Goal: Task Accomplishment & Management: Manage account settings

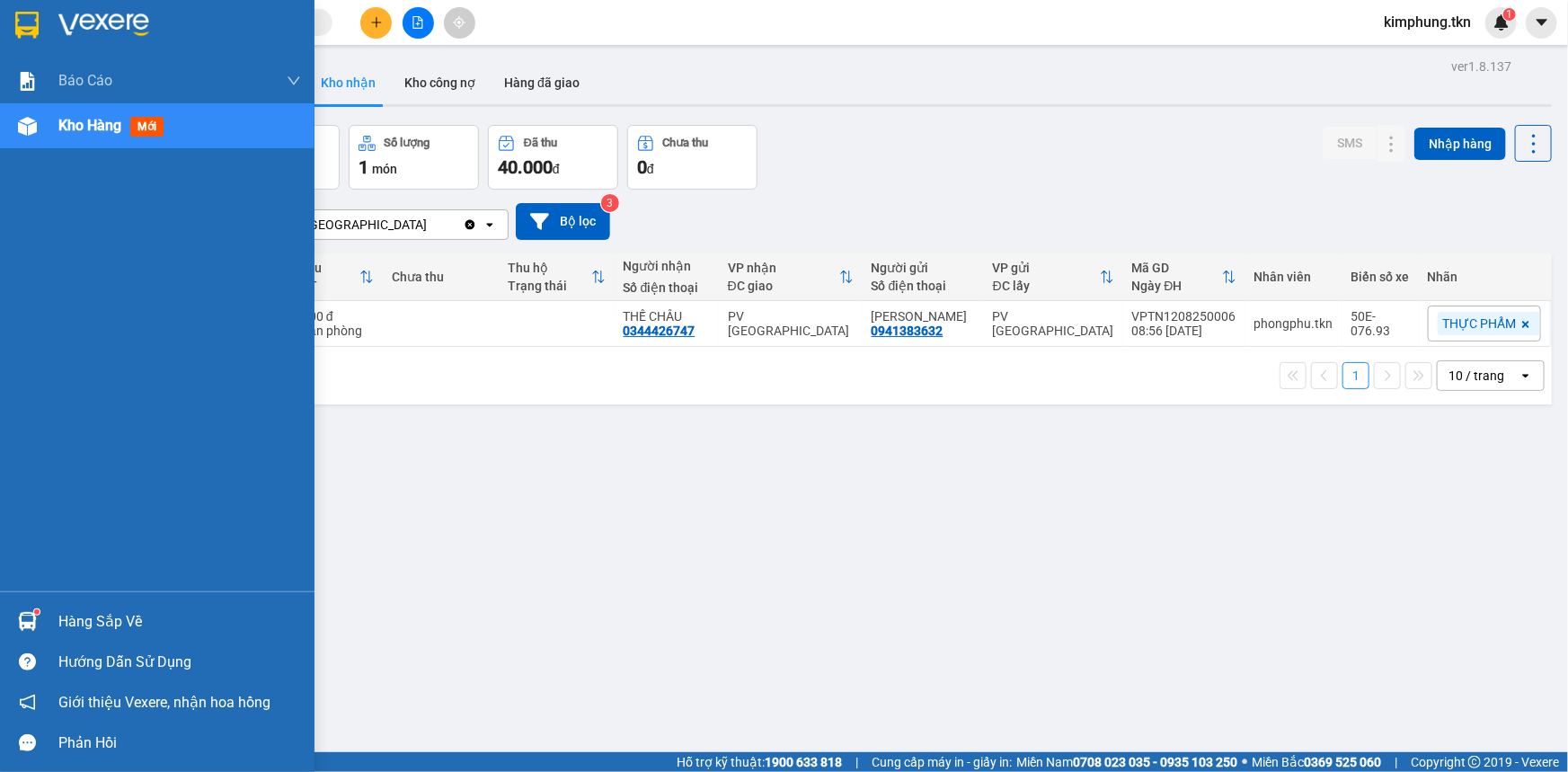
click at [100, 612] on div "Hàng sắp về" at bounding box center [179, 622] width 243 height 27
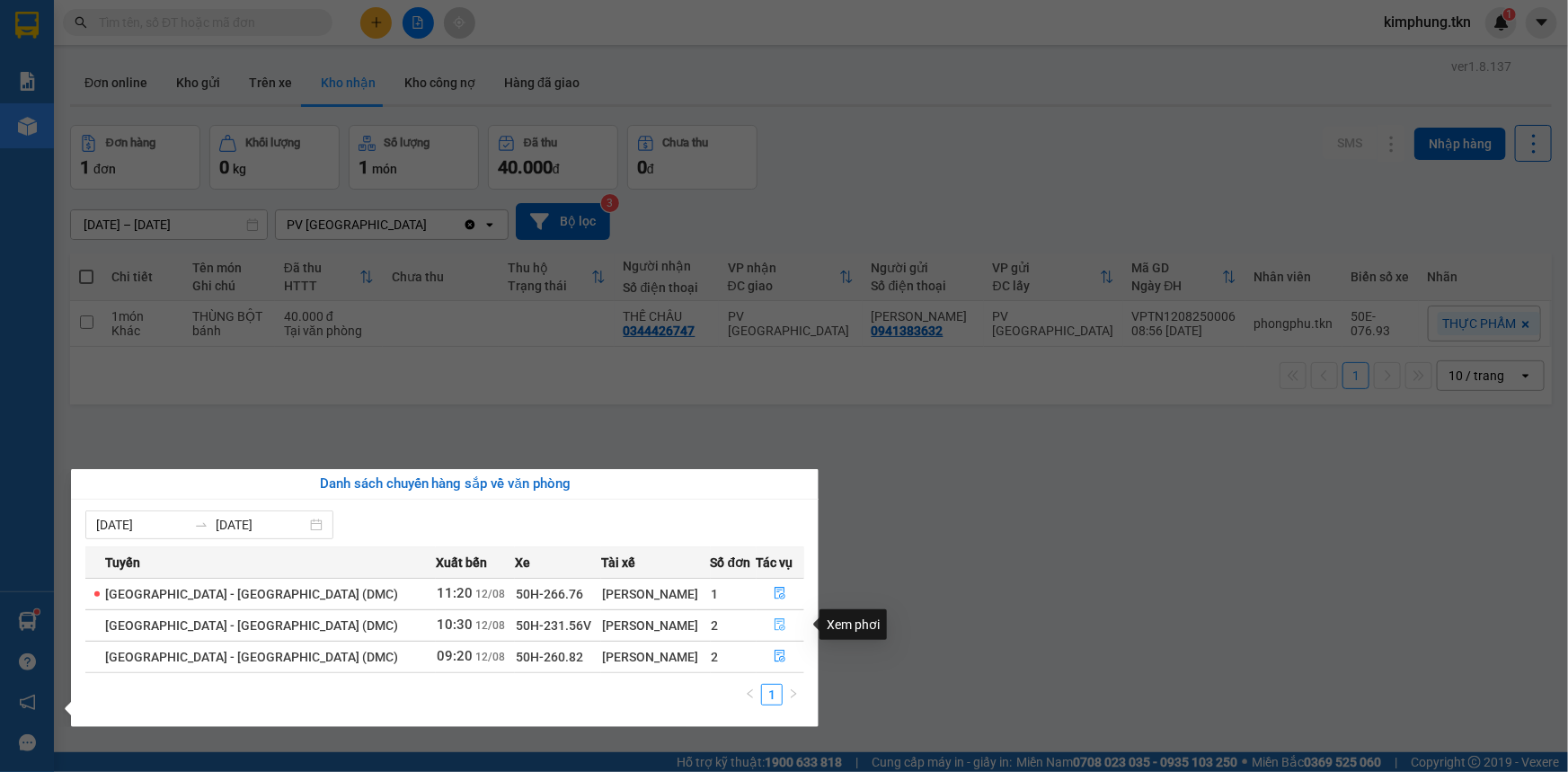
click at [776, 619] on icon "file-done" at bounding box center [781, 624] width 11 height 13
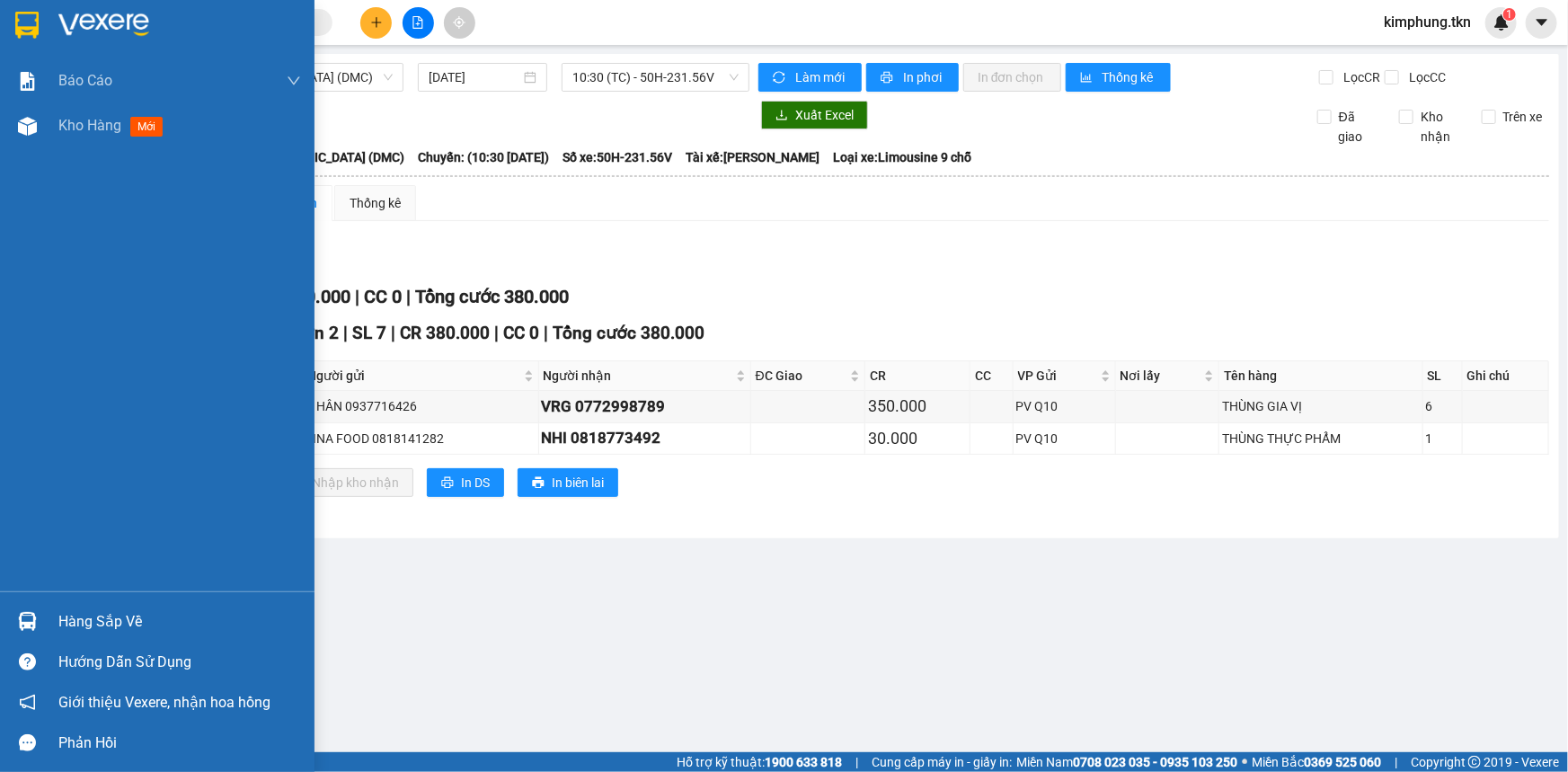
click at [137, 605] on div "Hàng sắp về" at bounding box center [157, 622] width 315 height 41
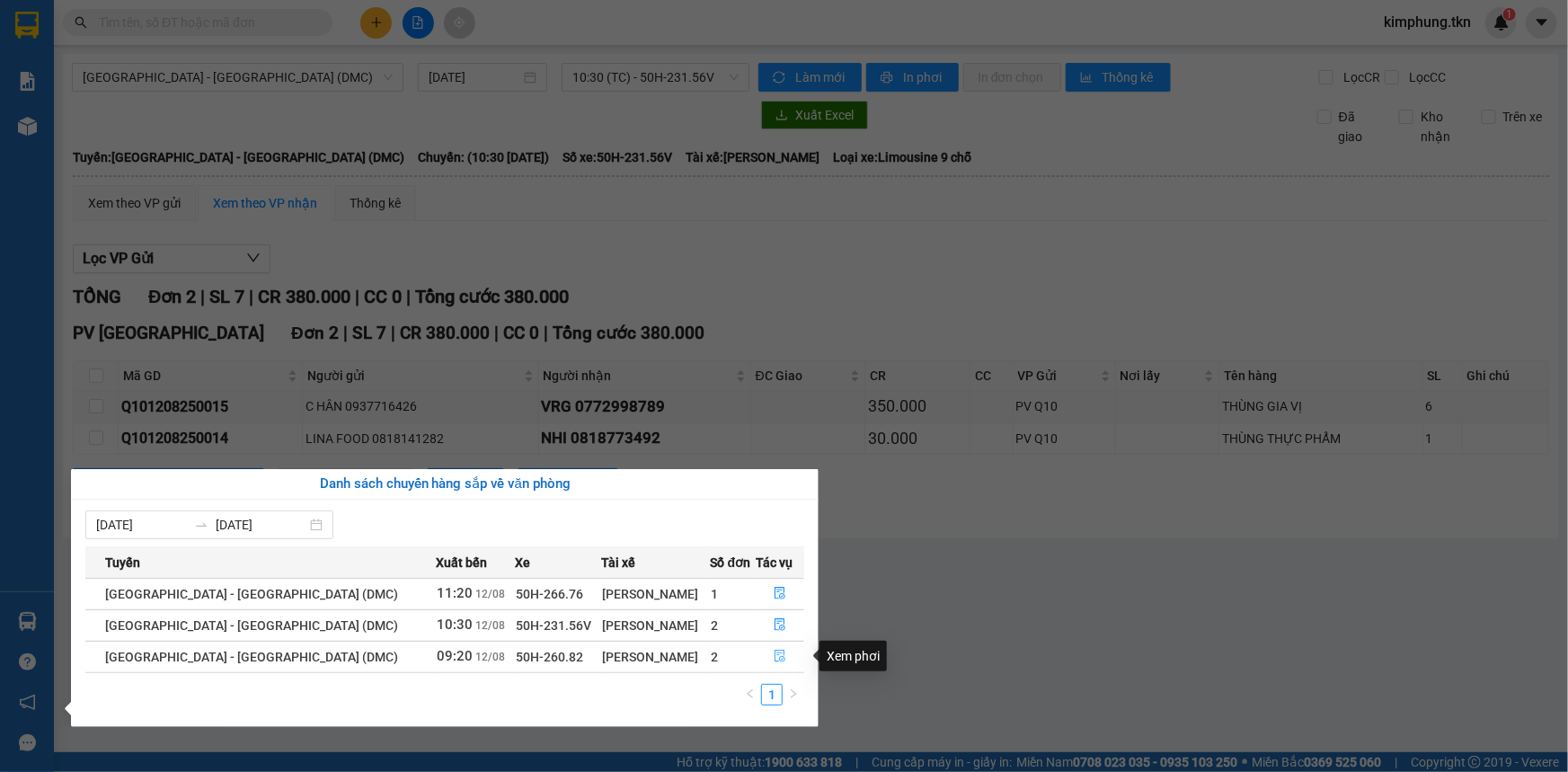
click at [771, 665] on button "button" at bounding box center [780, 657] width 47 height 29
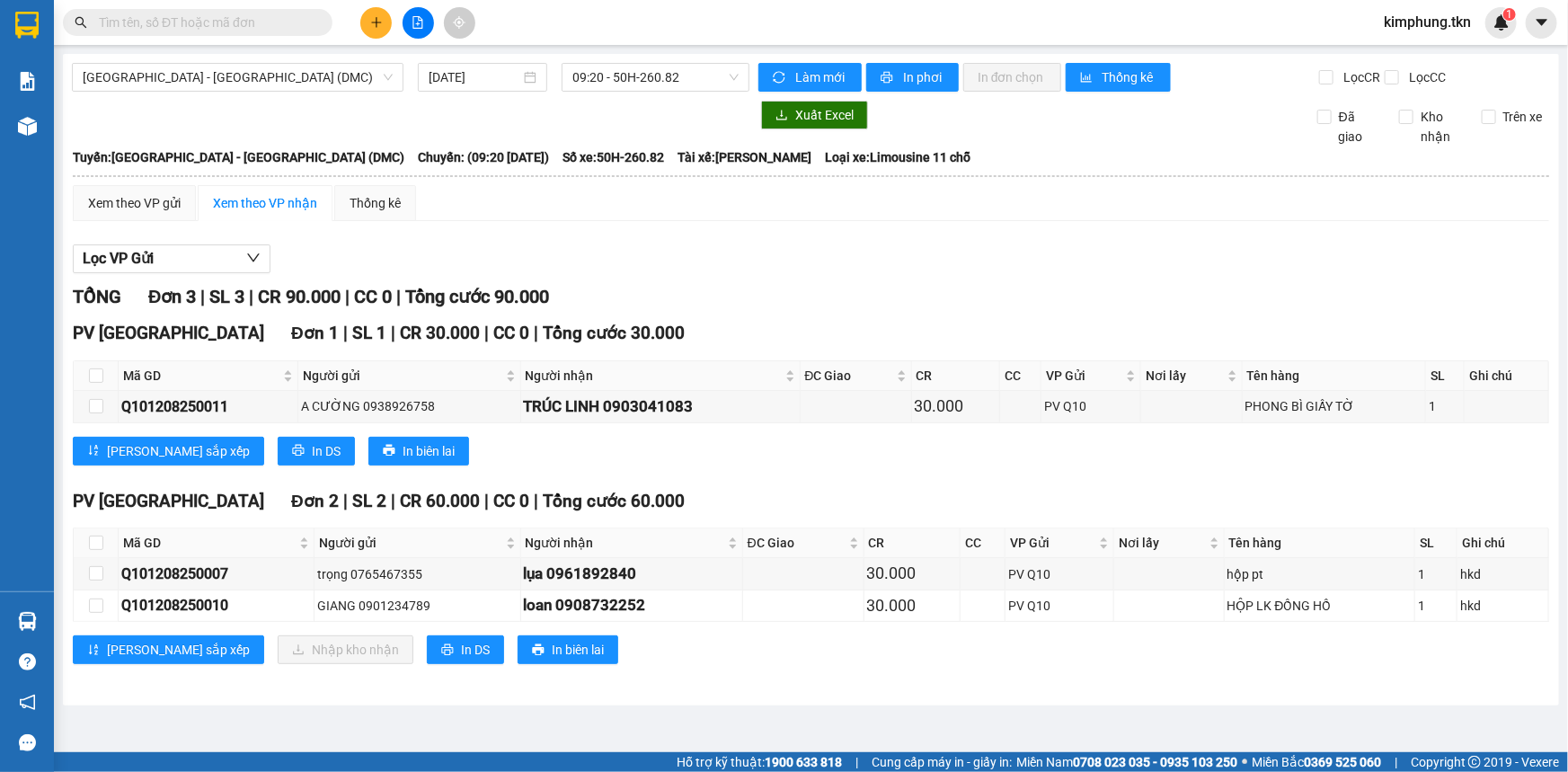
click at [88, 540] on th at bounding box center [96, 543] width 45 height 30
click at [100, 543] on input "checkbox" at bounding box center [96, 543] width 15 height 15
checkbox input "true"
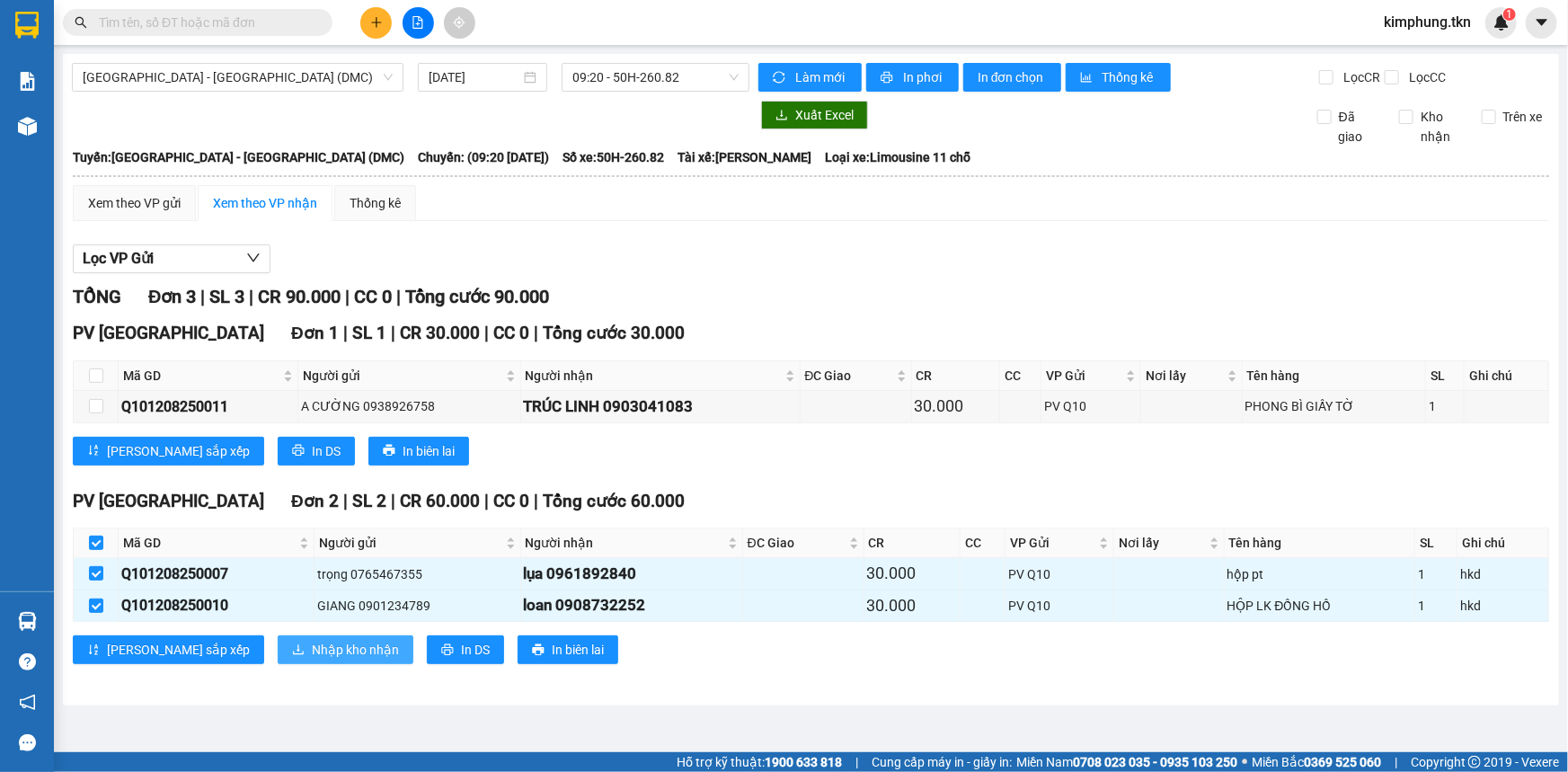
click at [312, 647] on span "Nhập kho nhận" at bounding box center [355, 649] width 88 height 19
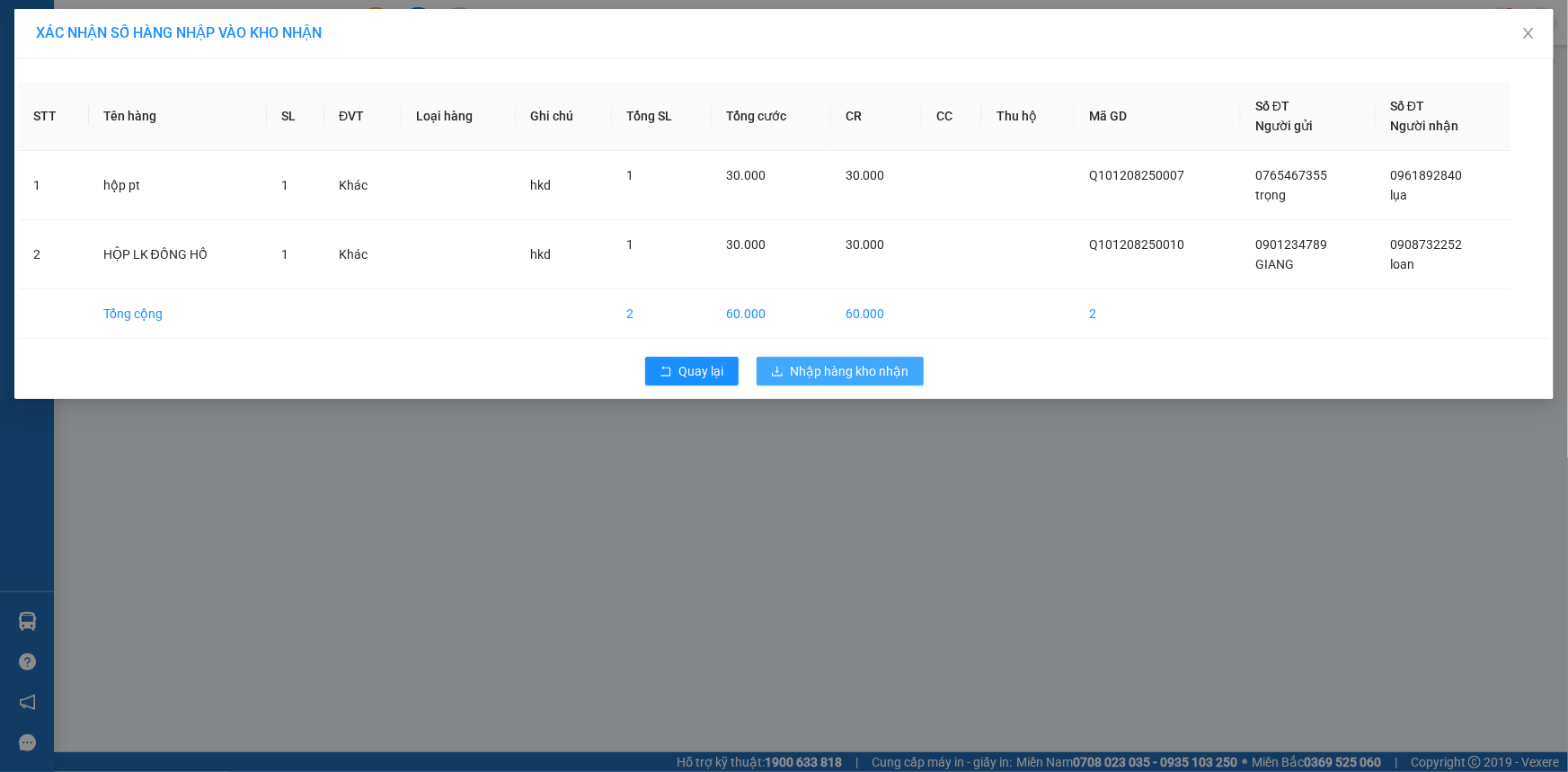
click at [884, 374] on span "Nhập hàng kho nhận" at bounding box center [849, 371] width 119 height 19
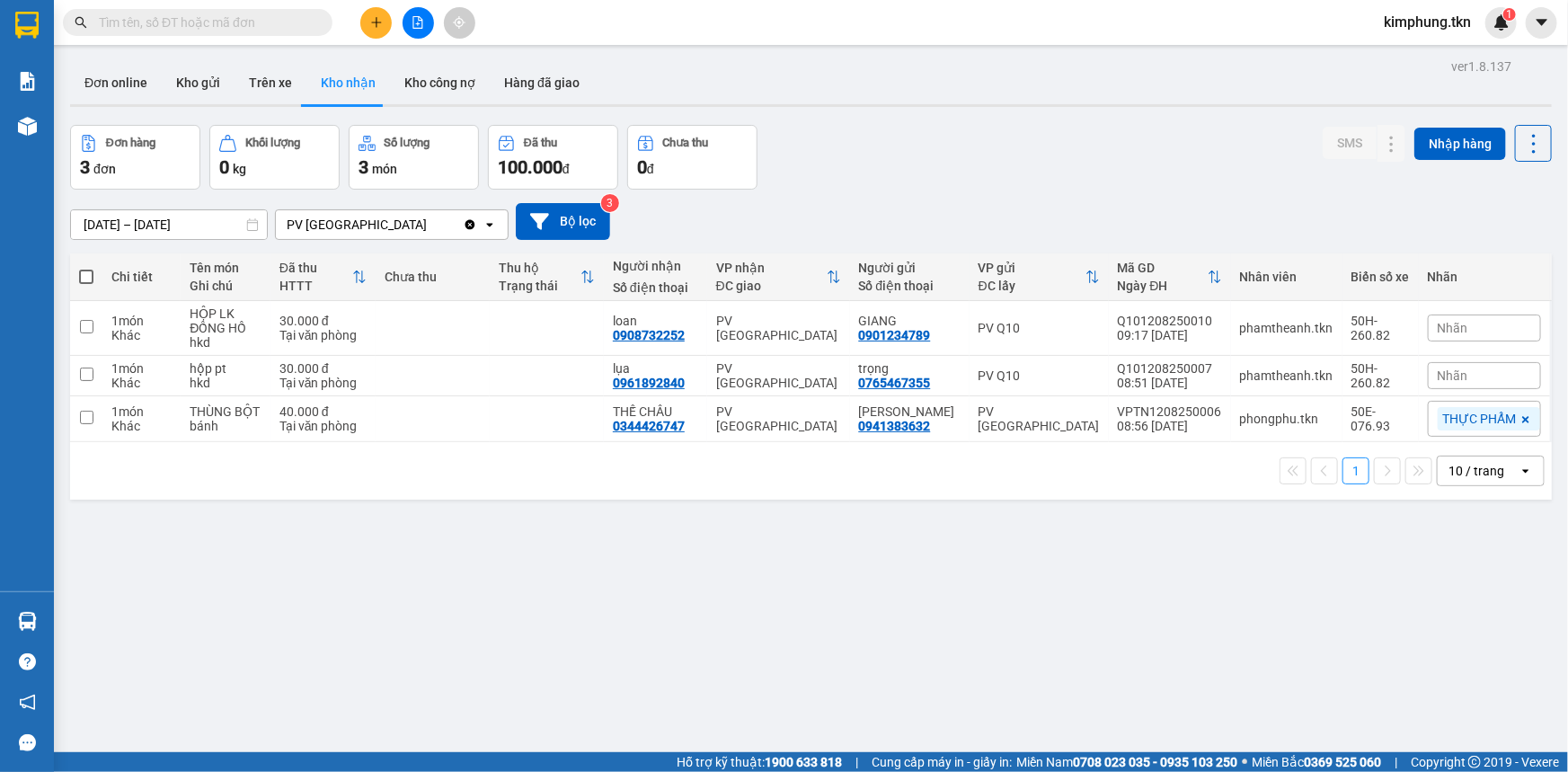
click at [81, 269] on span at bounding box center [87, 277] width 15 height 15
click at [87, 267] on input "checkbox" at bounding box center [87, 267] width 0 height 0
checkbox input "true"
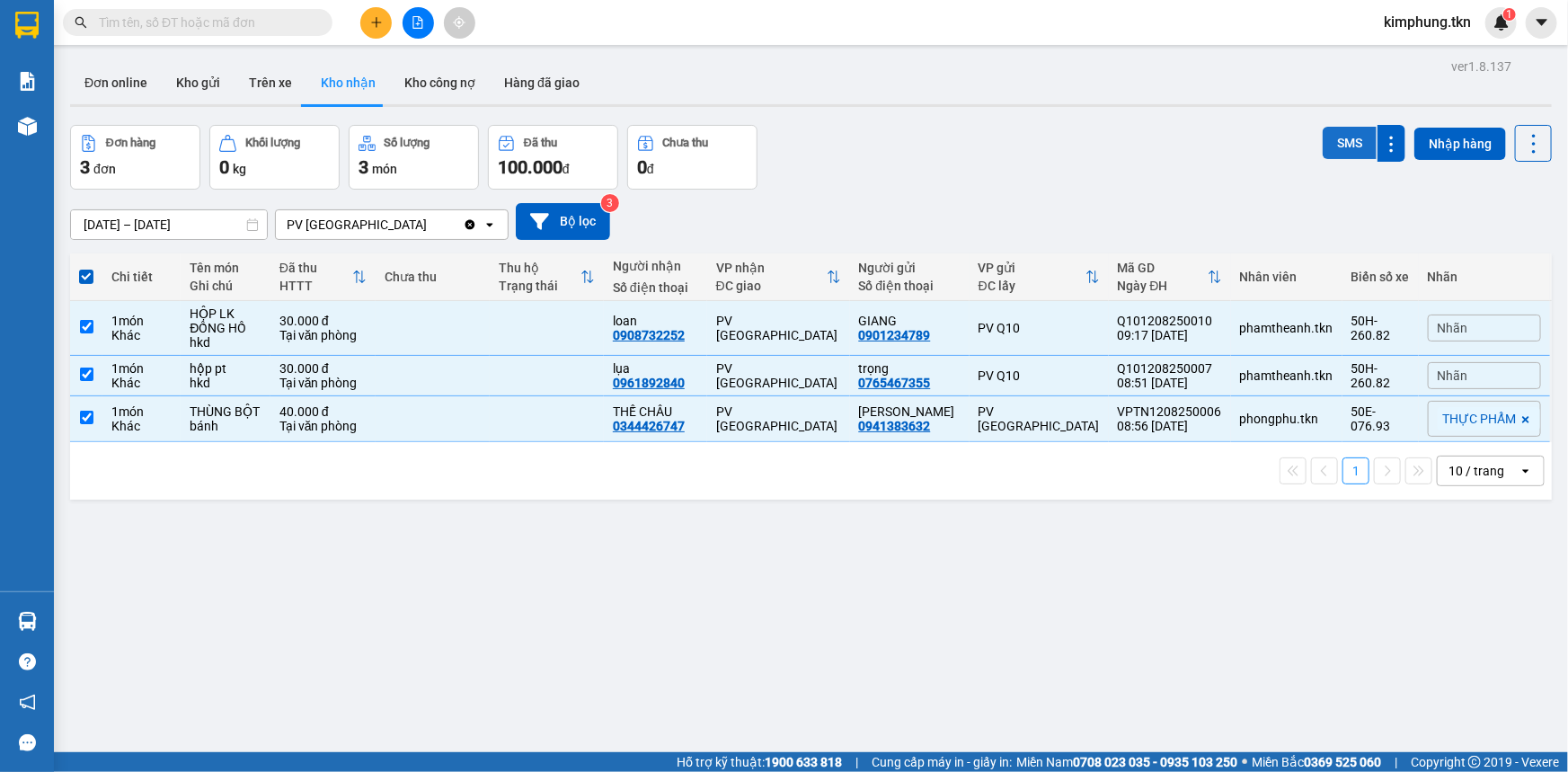
click at [1352, 135] on button "SMS" at bounding box center [1349, 142] width 53 height 32
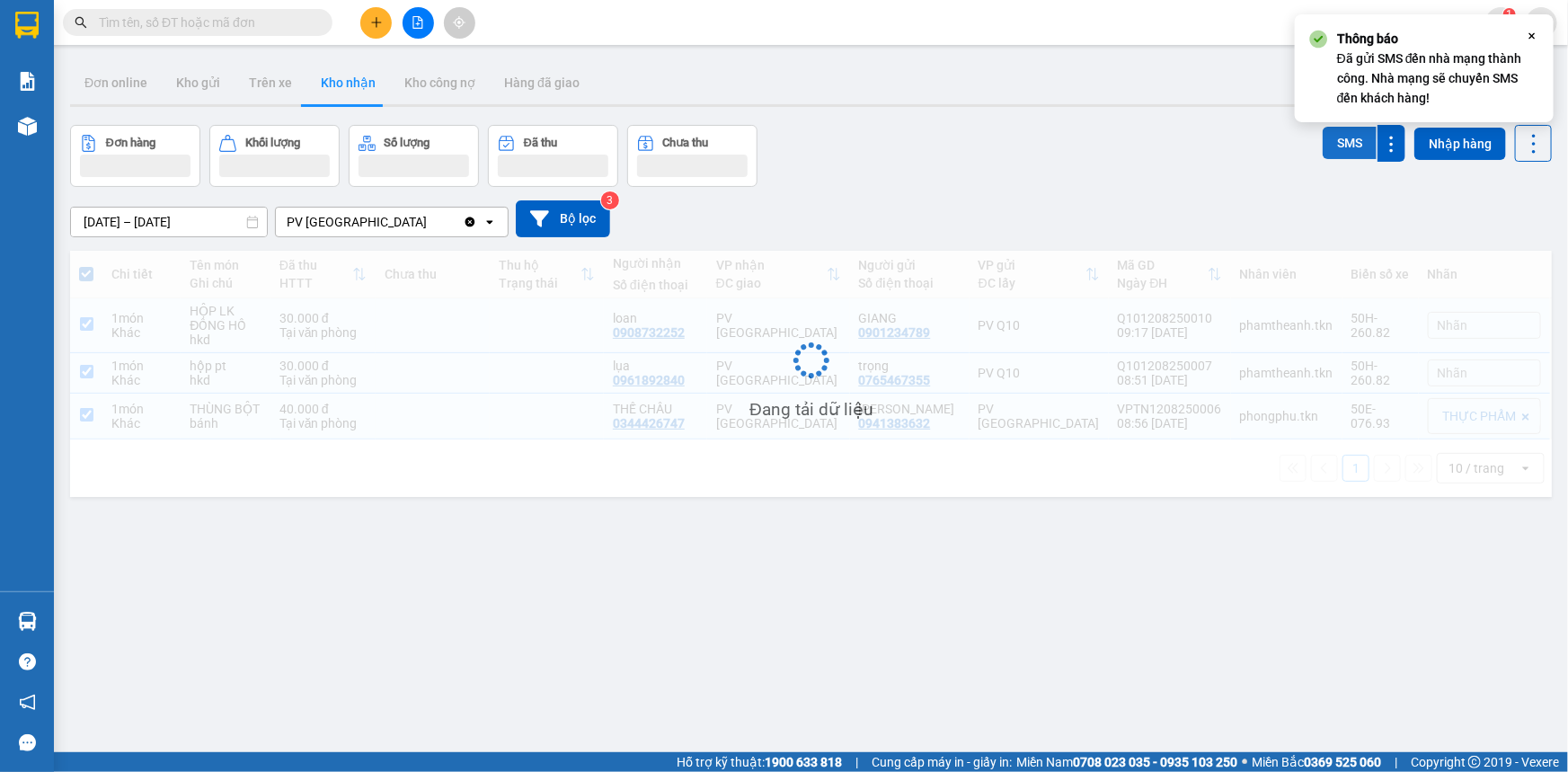
click at [1352, 135] on button "SMS" at bounding box center [1349, 142] width 53 height 32
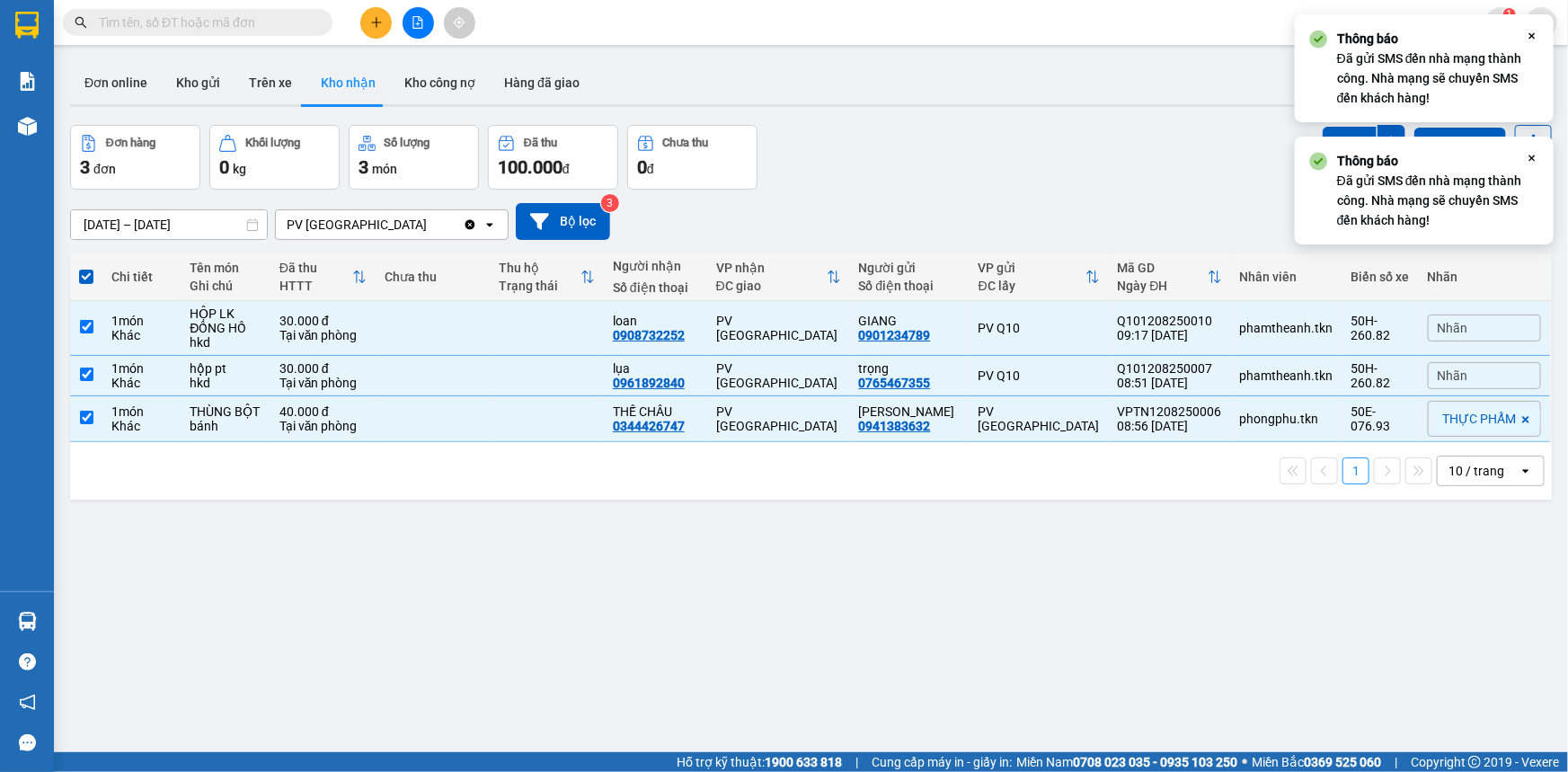
click at [1534, 161] on icon "Close" at bounding box center [1533, 159] width 15 height 15
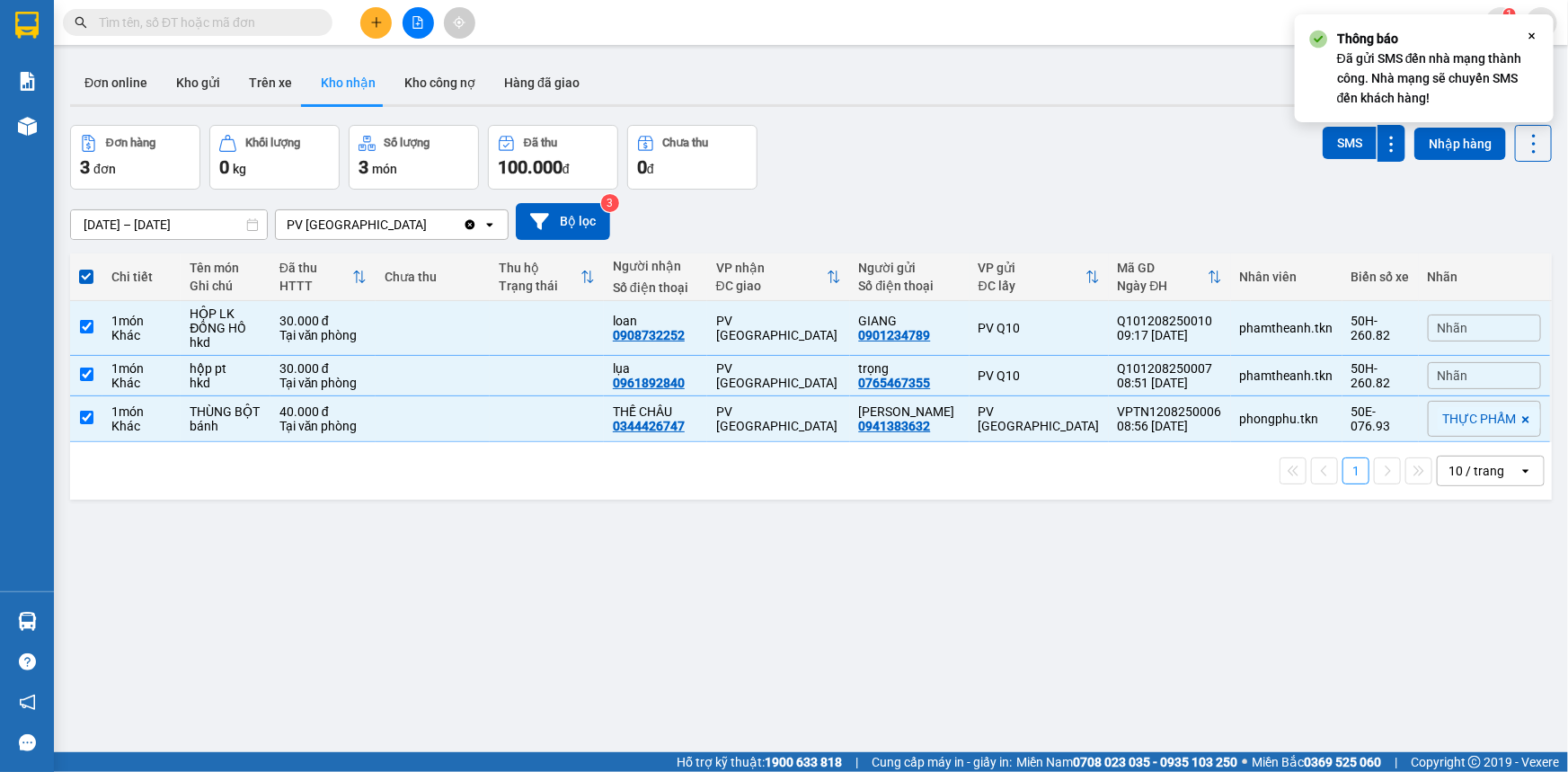
click at [1536, 35] on icon "Close" at bounding box center [1533, 36] width 15 height 15
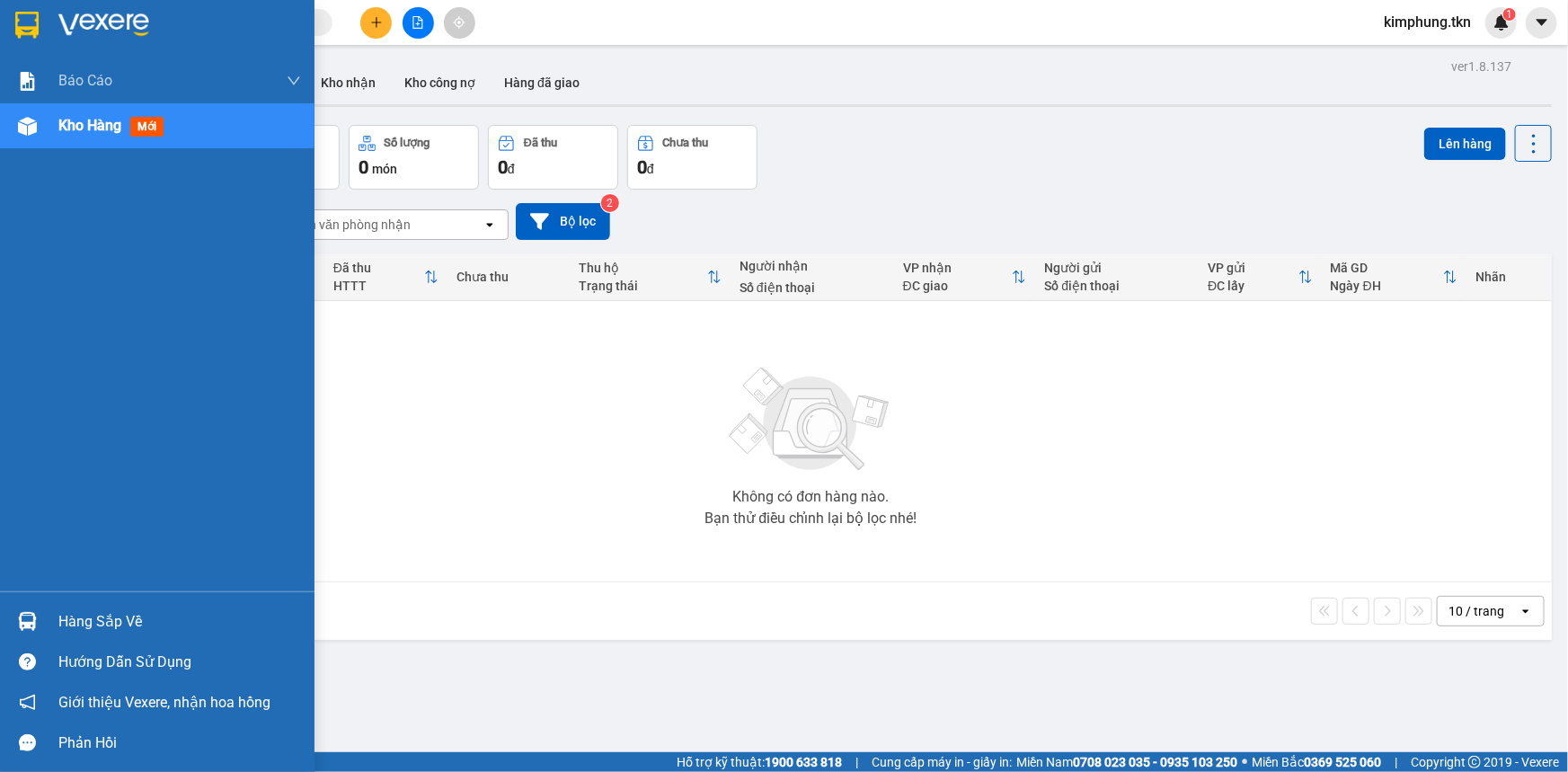
click at [108, 624] on div "Hàng sắp về" at bounding box center [179, 622] width 243 height 27
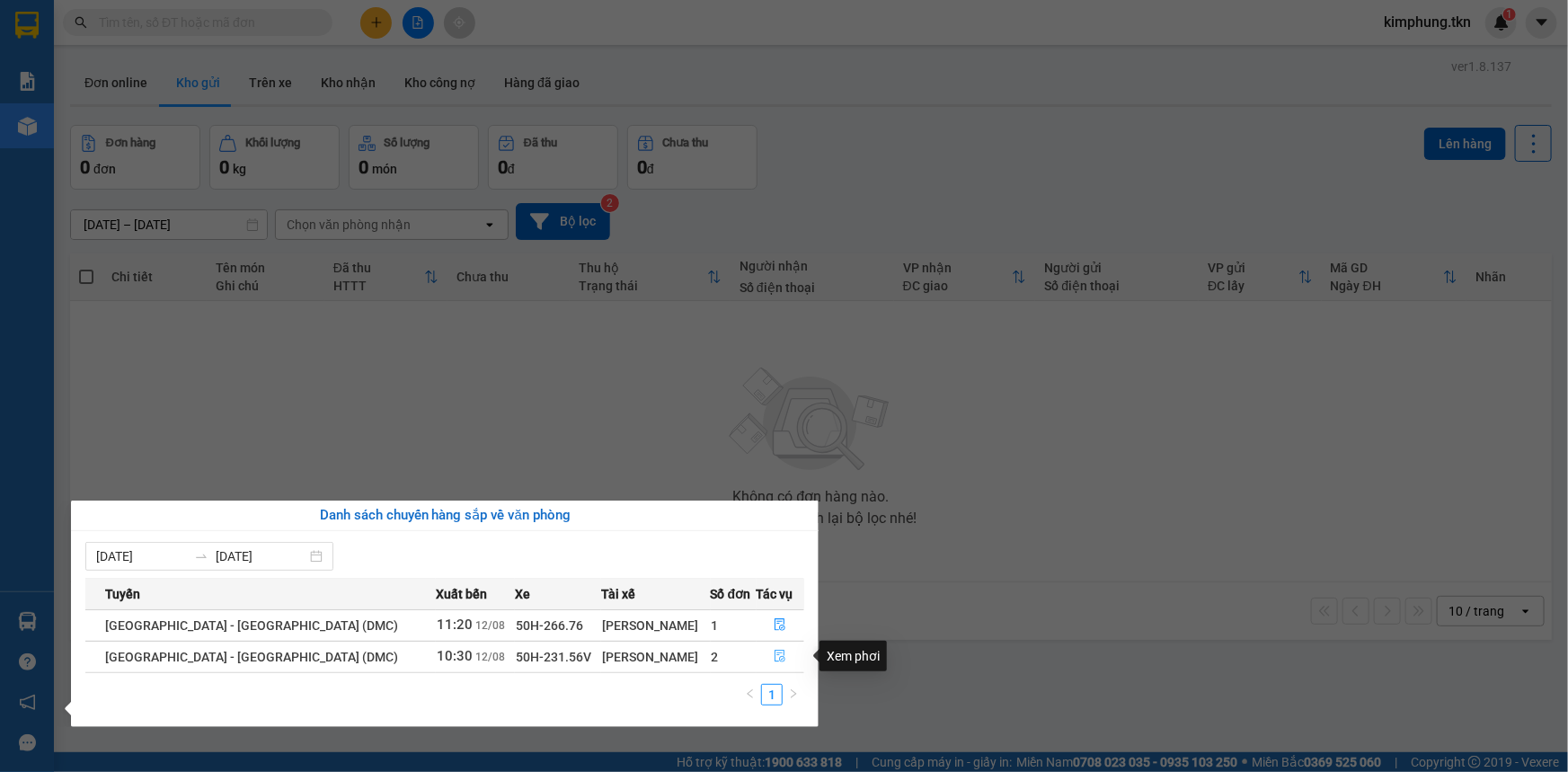
click at [774, 657] on icon "file-done" at bounding box center [780, 656] width 13 height 13
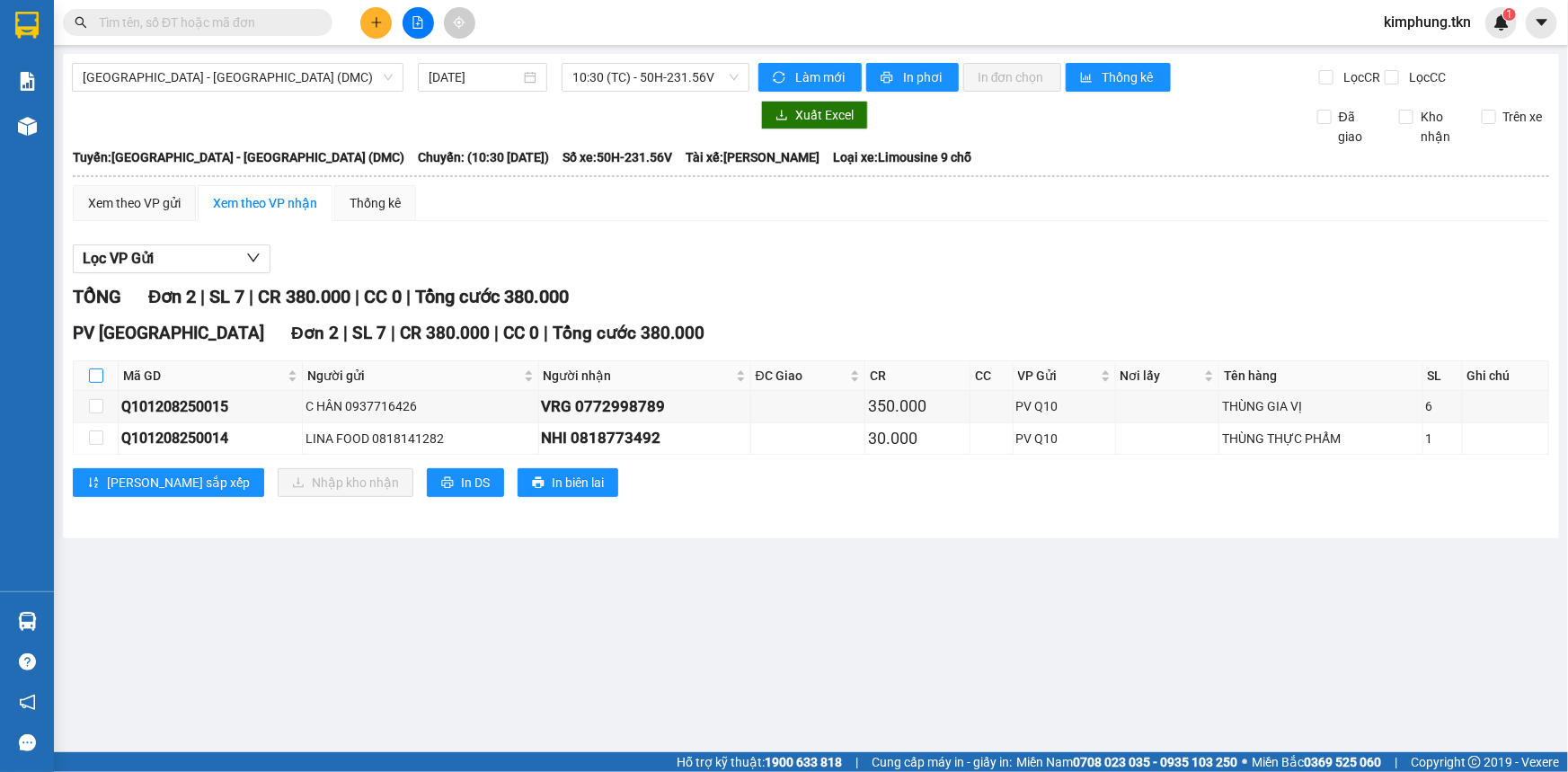
drag, startPoint x: 96, startPoint y: 372, endPoint x: 138, endPoint y: 460, distance: 97.5
click at [98, 372] on input "checkbox" at bounding box center [96, 375] width 15 height 15
checkbox input "true"
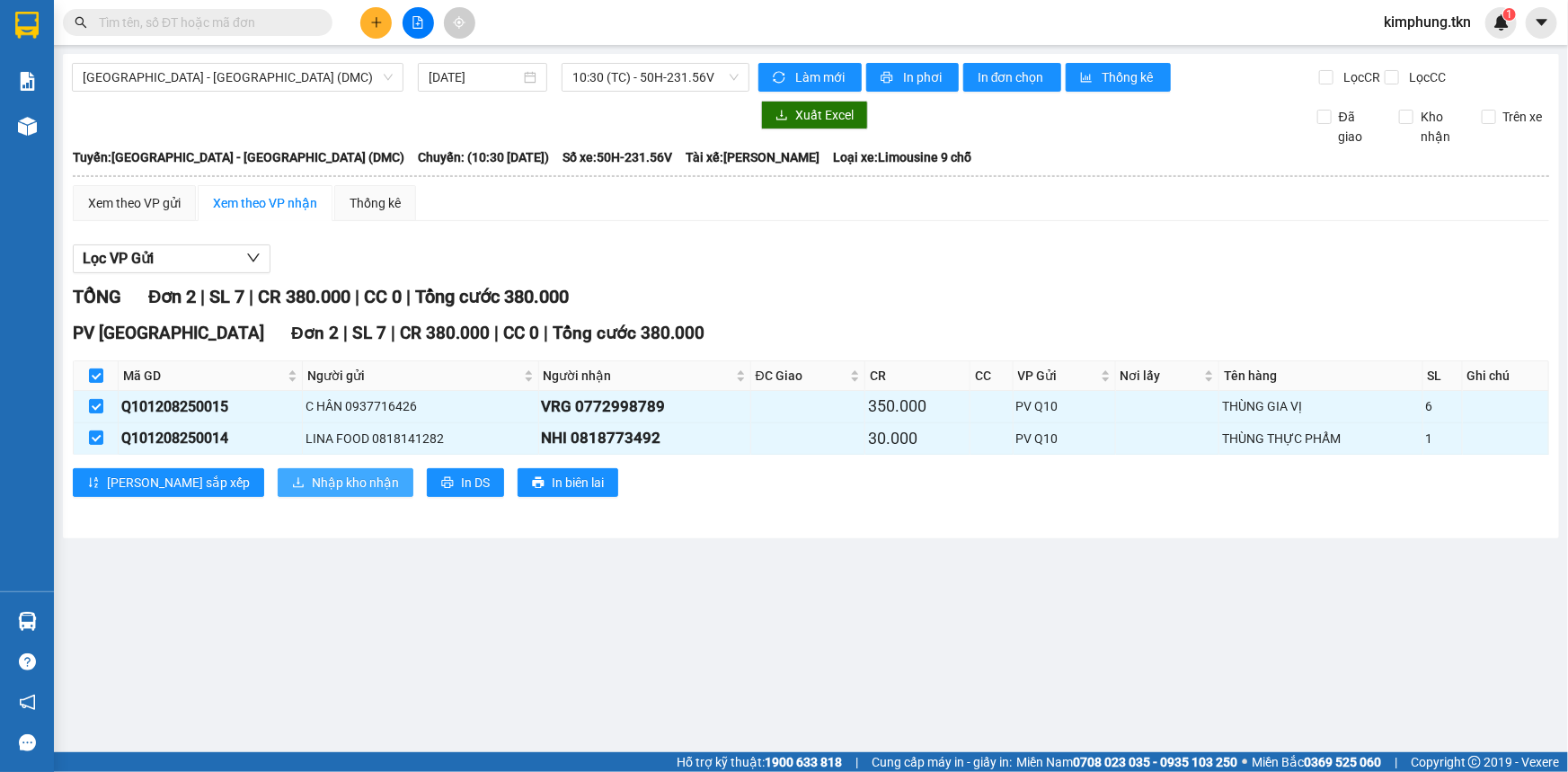
drag, startPoint x: 247, startPoint y: 477, endPoint x: 260, endPoint y: 477, distance: 13.0
click at [312, 477] on span "Nhập kho nhận" at bounding box center [355, 482] width 88 height 19
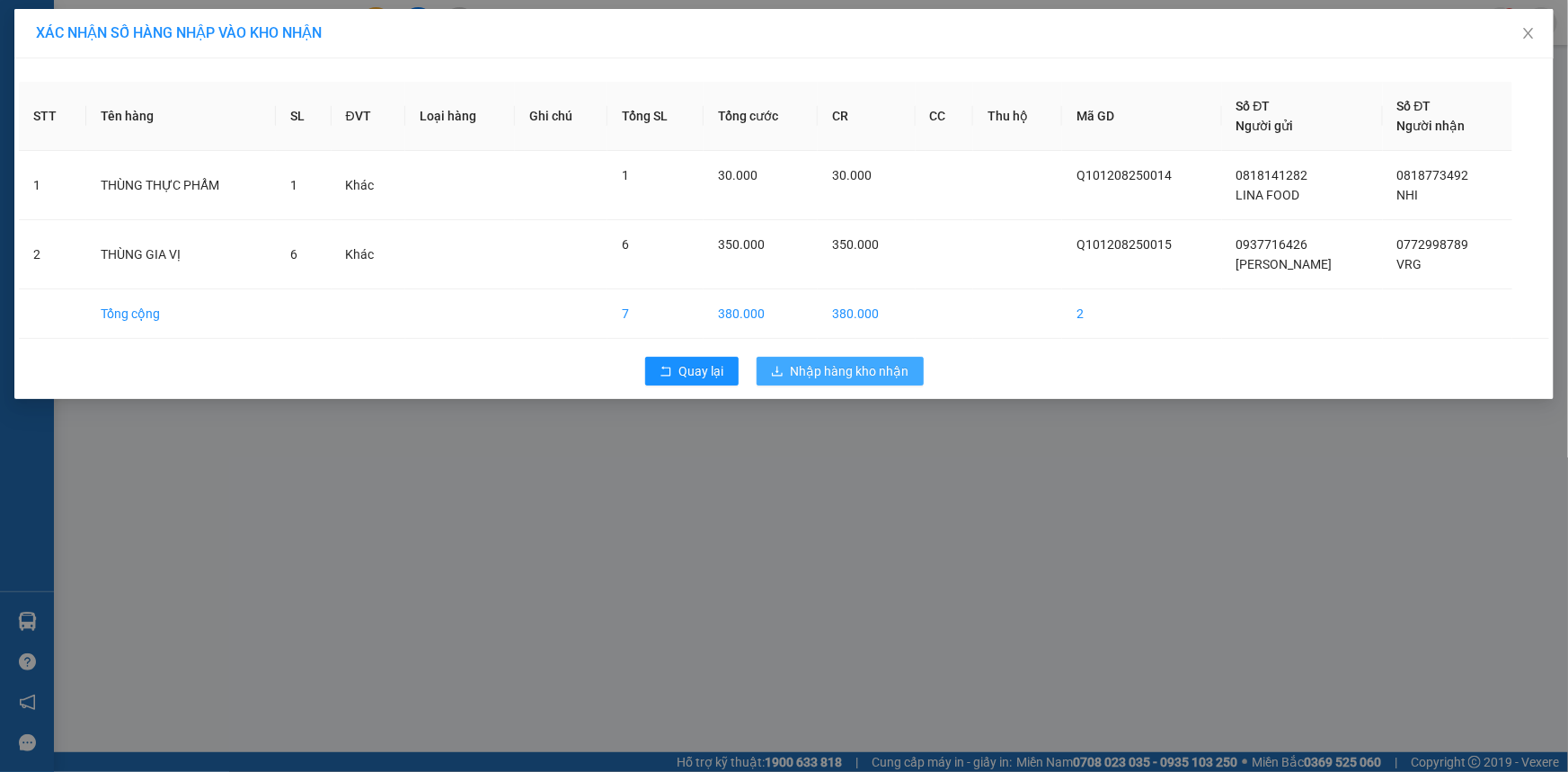
click at [866, 363] on span "Nhập hàng kho nhận" at bounding box center [849, 371] width 119 height 19
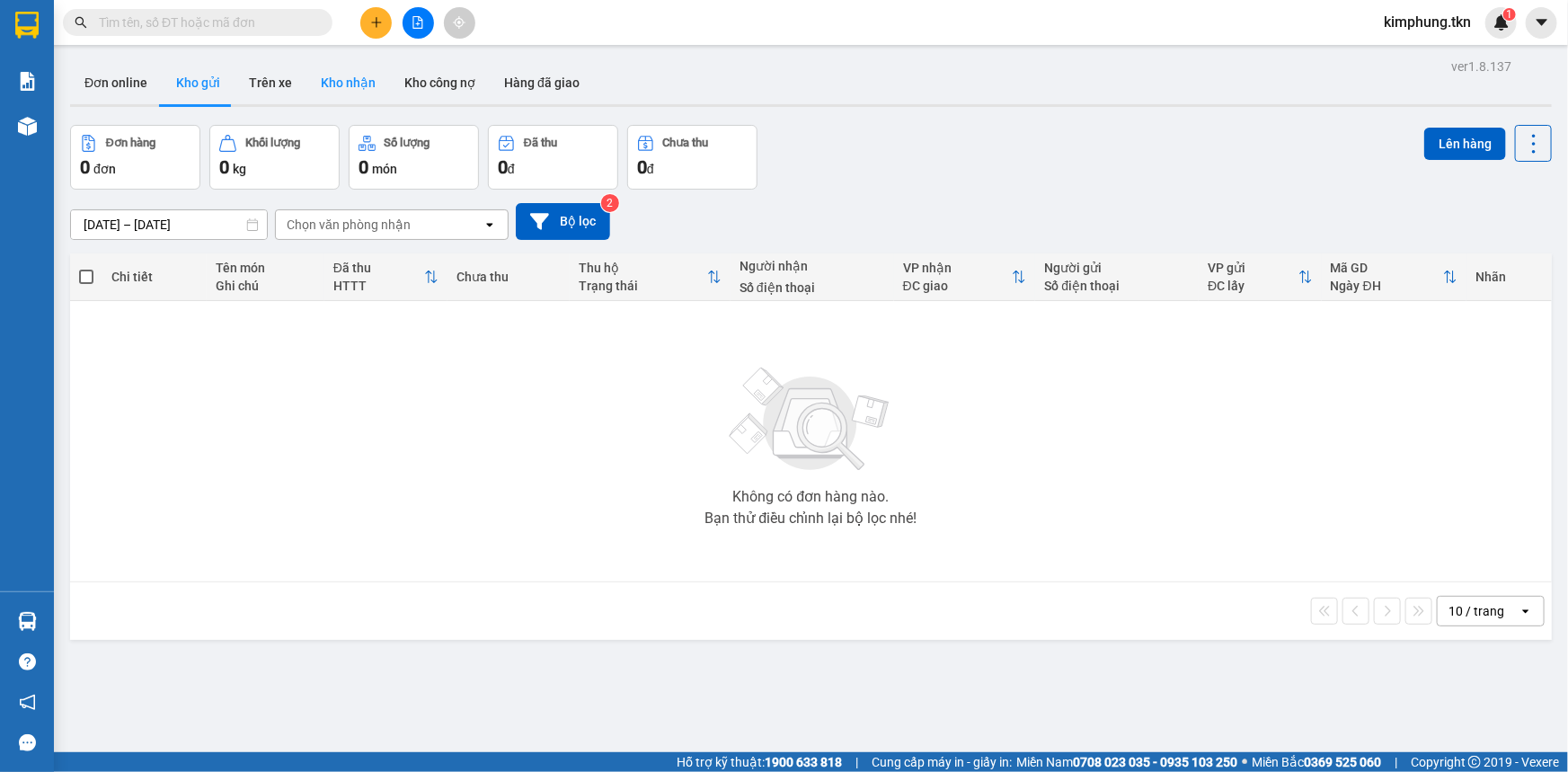
click at [350, 77] on button "Kho nhận" at bounding box center [348, 82] width 84 height 43
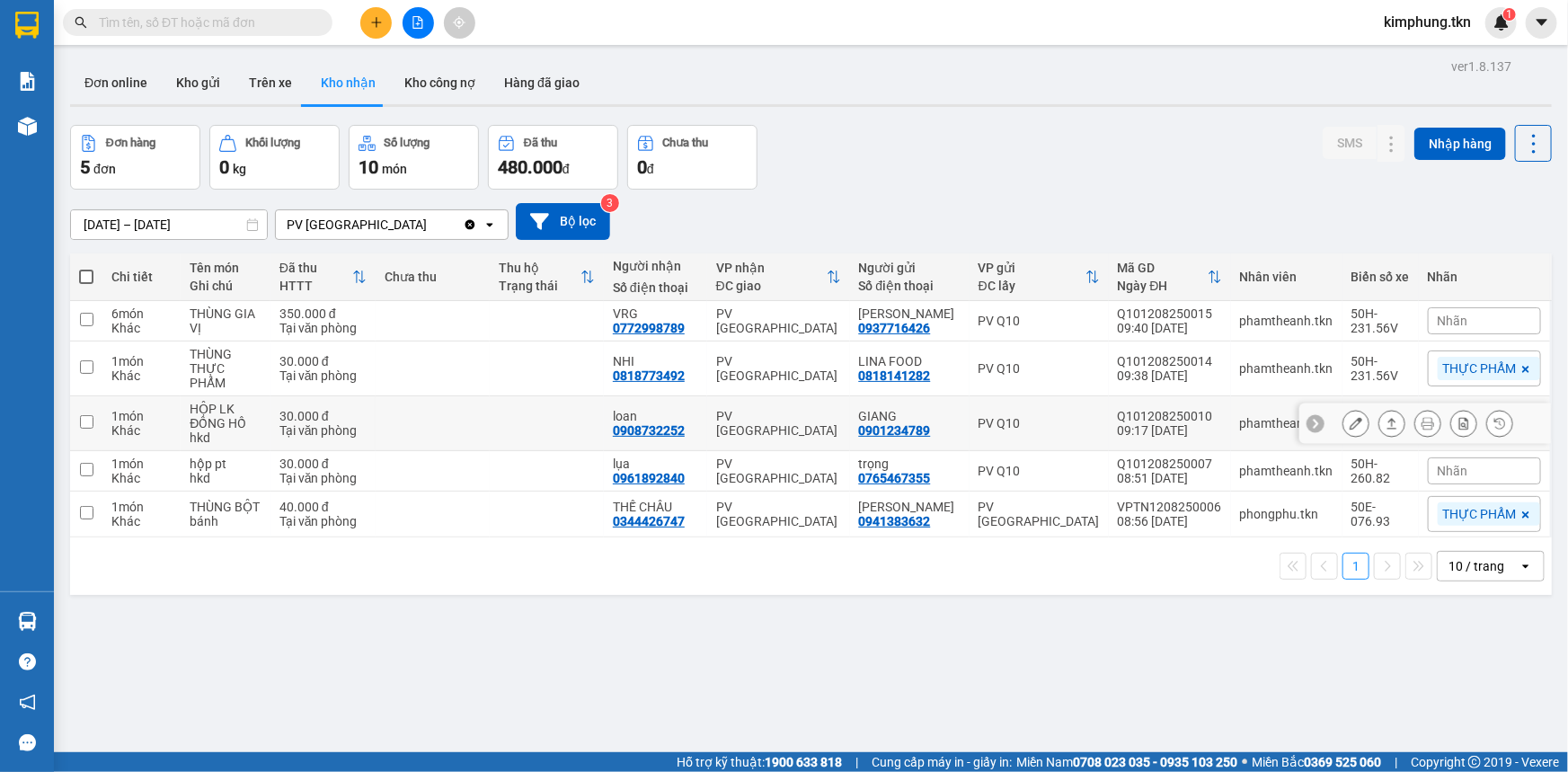
click at [1350, 417] on icon at bounding box center [1357, 423] width 13 height 13
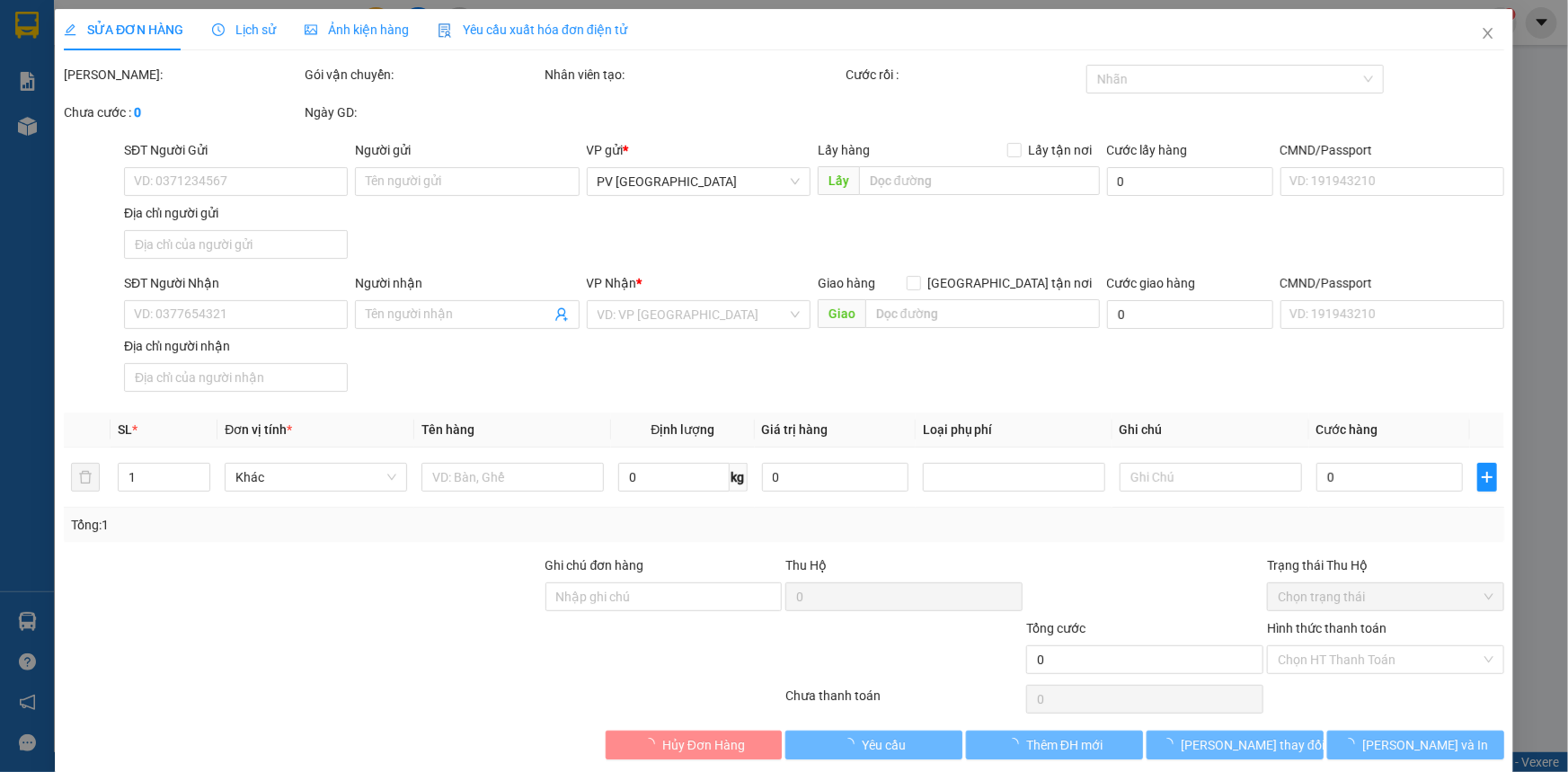
type input "0901234789"
type input "GIANG"
type input "0908732252"
type input "loan"
type input "30.000"
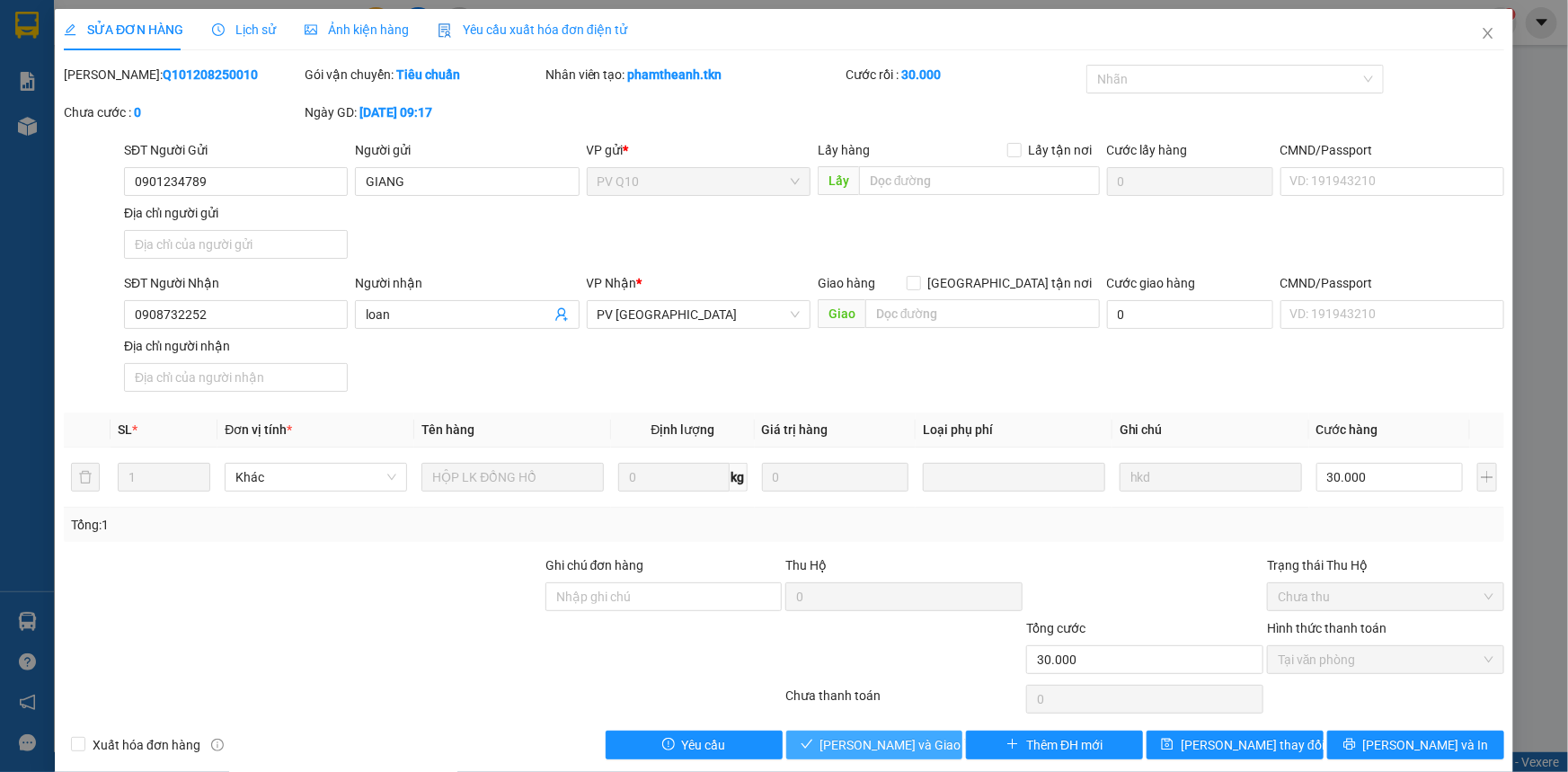
click at [880, 735] on span "[PERSON_NAME] và Giao hàng" at bounding box center [907, 744] width 172 height 19
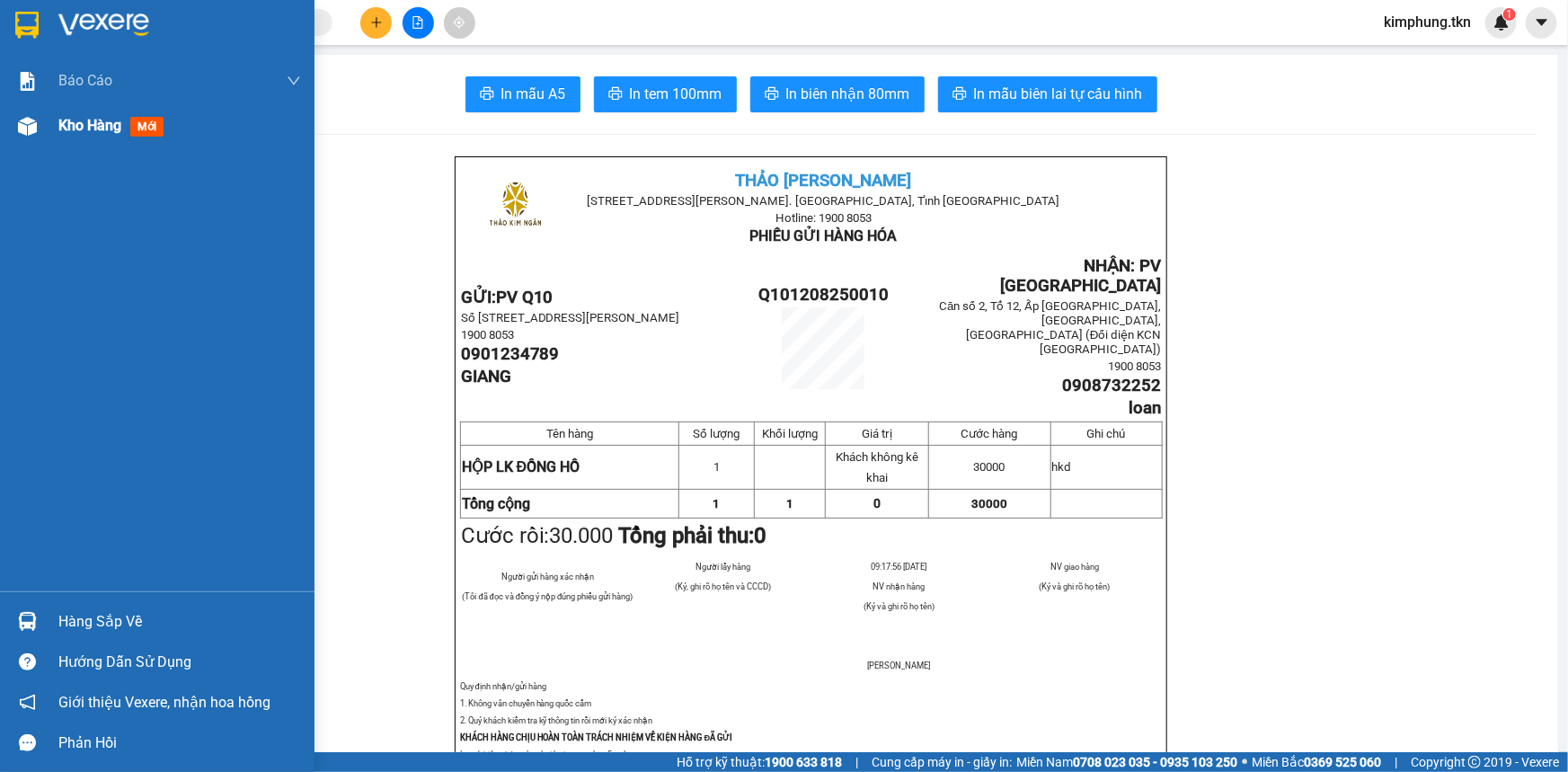
click at [72, 117] on span "Kho hàng" at bounding box center [89, 125] width 63 height 18
